Goal: Transaction & Acquisition: Book appointment/travel/reservation

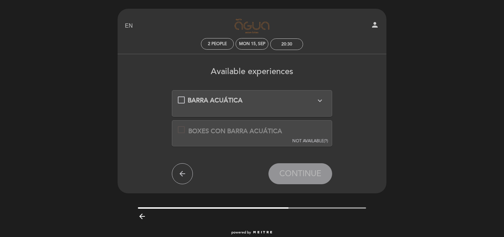
click at [183, 102] on div "BARRA ACUÁTICA expand_more El BIGBOX se encuentra disponible todos los dias exc…" at bounding box center [252, 100] width 149 height 9
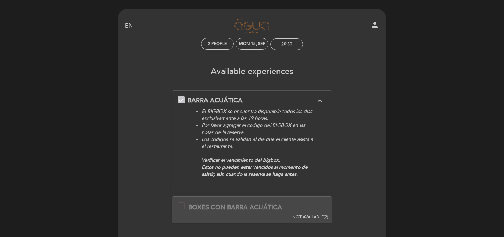
click at [317, 218] on span "NOT AVAILABLE" at bounding box center [308, 217] width 32 height 5
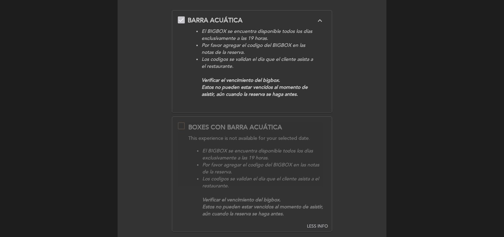
scroll to position [82, 0]
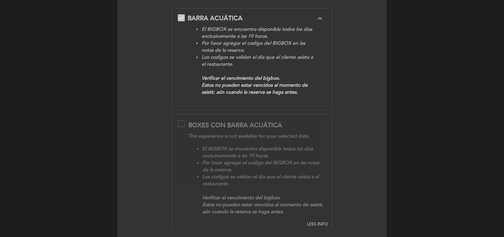
click at [305, 147] on li "El BIGBOX se encuentra disponible todos los dias exclusivamente a las 19 horas." at bounding box center [264, 153] width 124 height 14
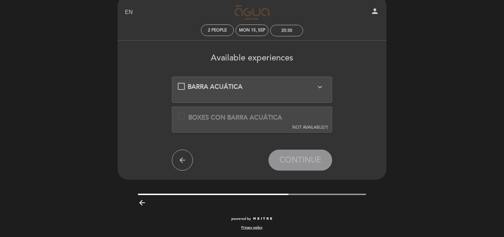
click at [212, 77] on div "BARRA ACUÁTICA expand_more El BIGBOX se encuentra disponible todos los dias exc…" at bounding box center [252, 90] width 161 height 27
click at [181, 84] on div "BARRA ACUÁTICA expand_more El BIGBOX se encuentra disponible todos los dias exc…" at bounding box center [252, 87] width 149 height 9
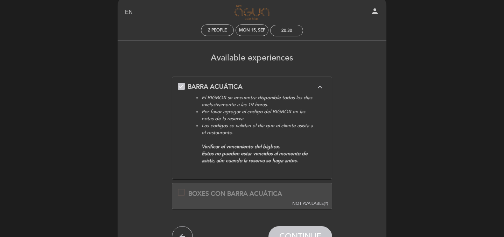
scroll to position [49, 0]
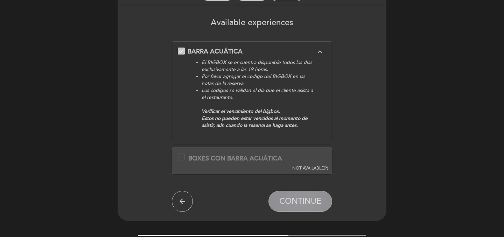
click at [301, 198] on button "CONTINUE" at bounding box center [301, 201] width 64 height 21
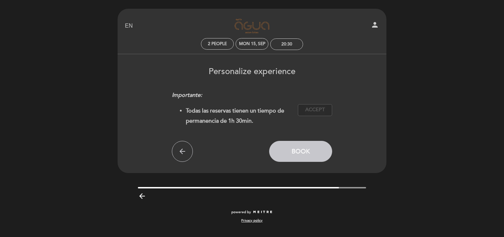
click at [307, 110] on span "Accept" at bounding box center [315, 109] width 20 height 7
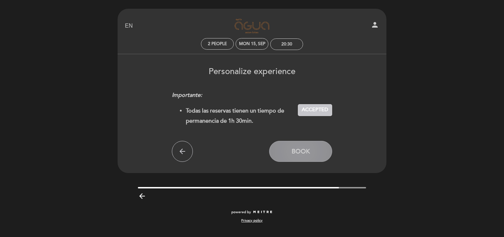
click at [315, 154] on button "Book" at bounding box center [300, 151] width 63 height 21
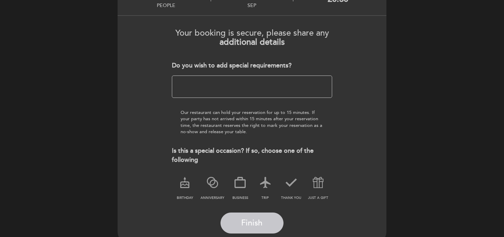
scroll to position [66, 0]
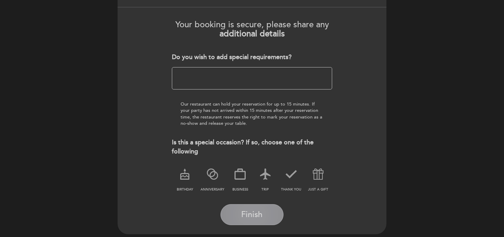
click at [259, 211] on span "Finish" at bounding box center [251, 215] width 21 height 10
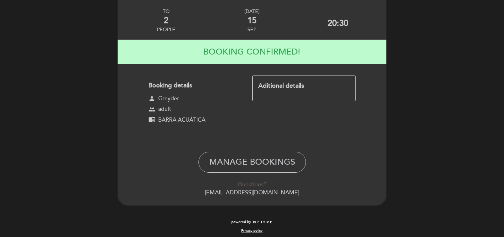
scroll to position [37, 0]
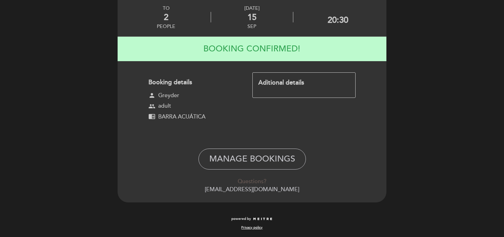
click at [375, 153] on div "Manage Bookings" at bounding box center [252, 159] width 259 height 21
